Goal: Register for event/course

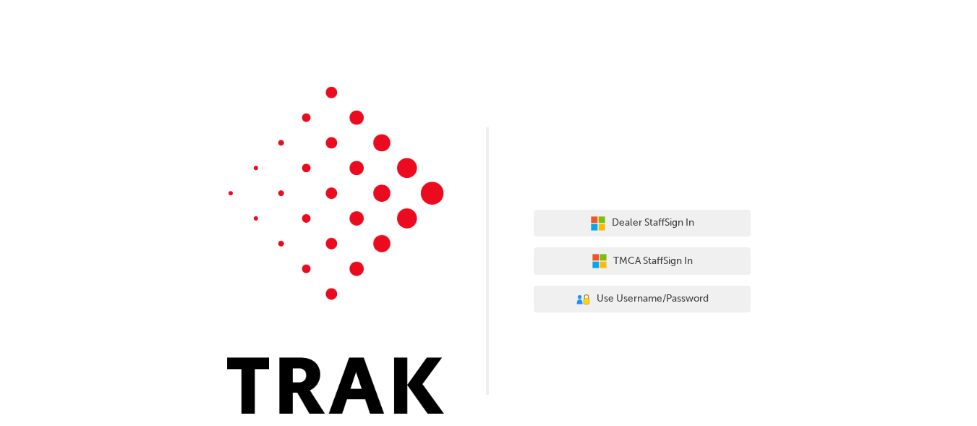
scroll to position [9, 0]
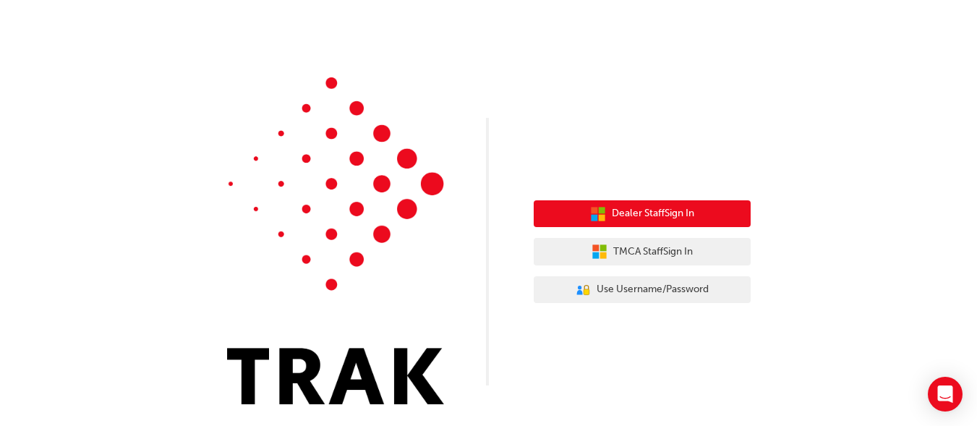
click at [653, 214] on span "Dealer Staff Sign In" at bounding box center [653, 213] width 82 height 17
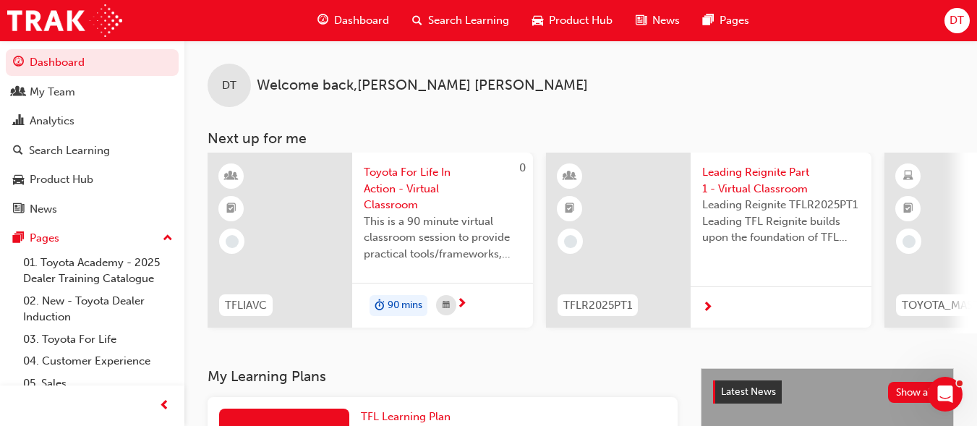
click at [378, 190] on span "Toyota For Life In Action - Virtual Classroom" at bounding box center [443, 188] width 158 height 49
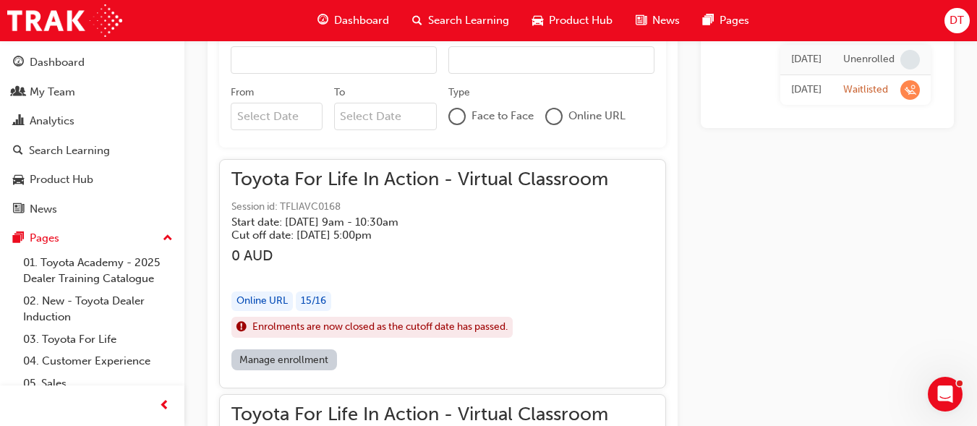
scroll to position [998, 0]
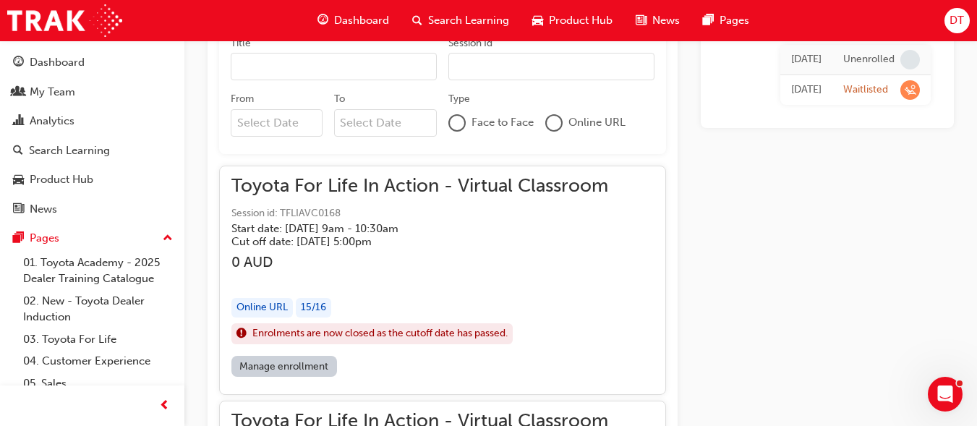
click at [286, 363] on link "Manage enrollment" at bounding box center [285, 366] width 106 height 21
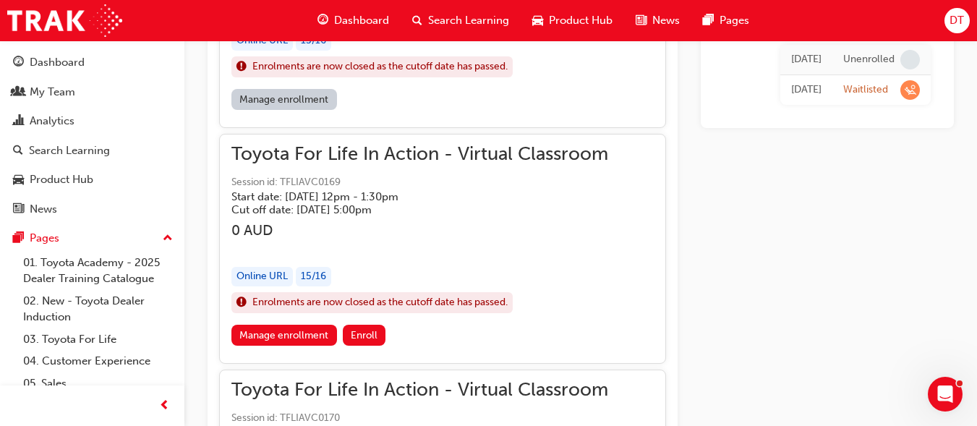
scroll to position [1288, 0]
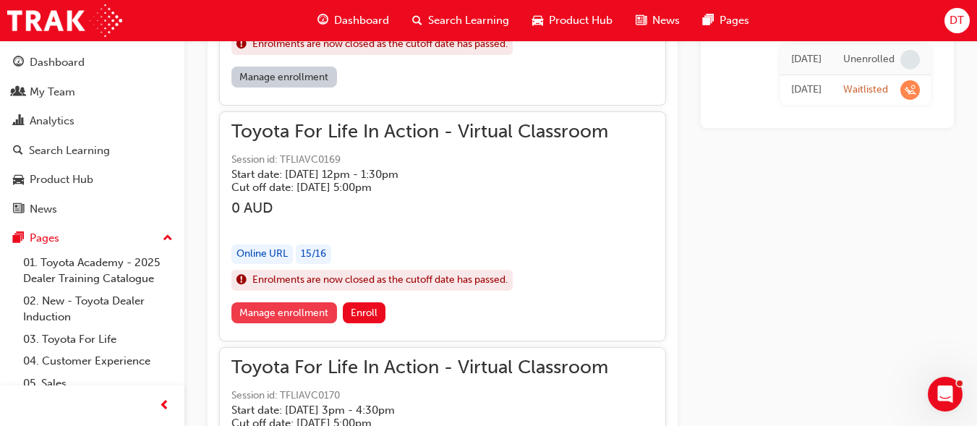
click at [307, 310] on link "Manage enrollment" at bounding box center [285, 312] width 106 height 21
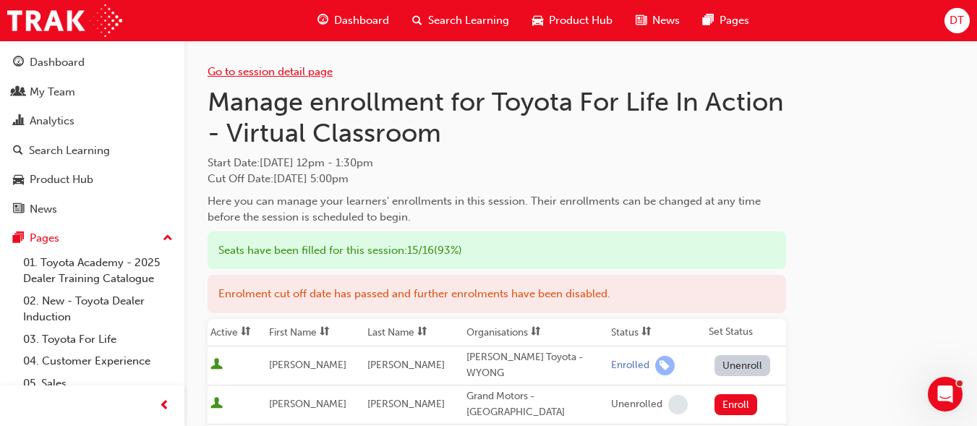
click at [294, 68] on link "Go to session detail page" at bounding box center [270, 71] width 125 height 13
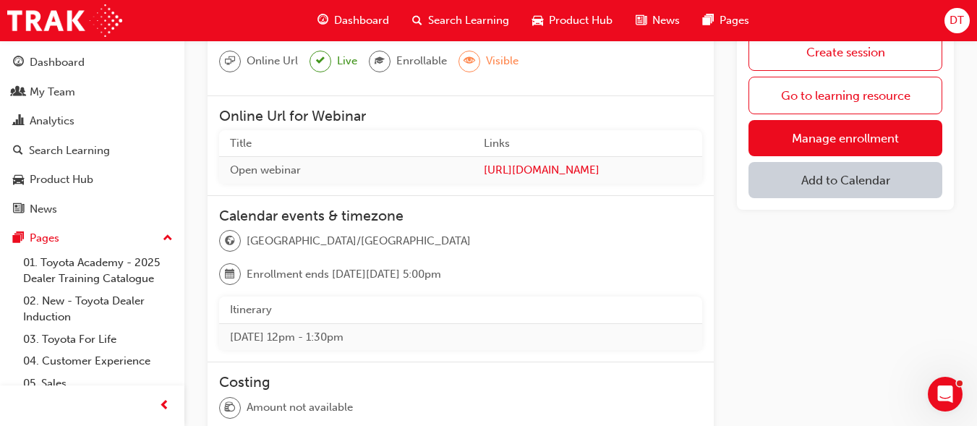
scroll to position [217, 0]
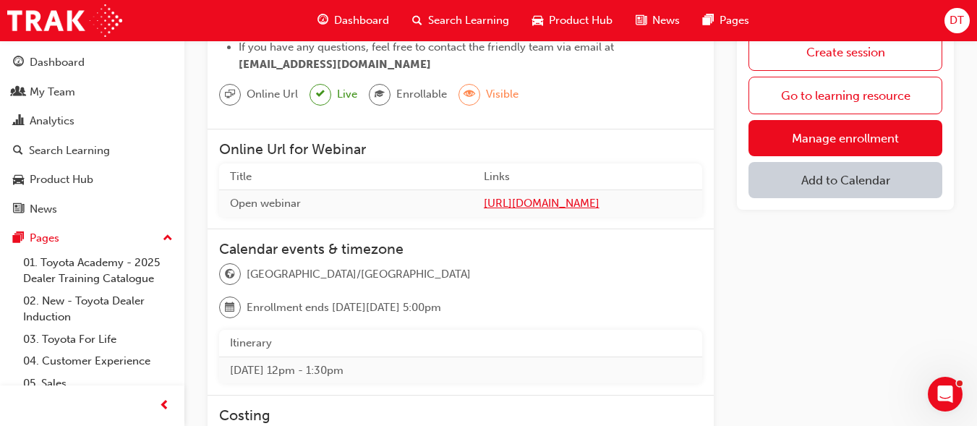
click at [508, 200] on span "[URL][DOMAIN_NAME]" at bounding box center [588, 203] width 208 height 17
